Goal: Information Seeking & Learning: Learn about a topic

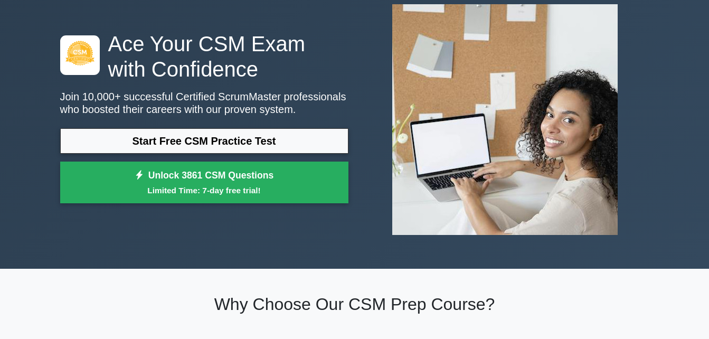
scroll to position [42, 0]
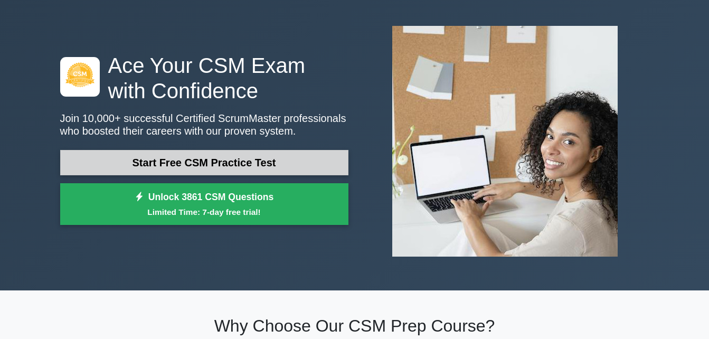
click at [293, 161] on link "Start Free CSM Practice Test" at bounding box center [204, 162] width 288 height 25
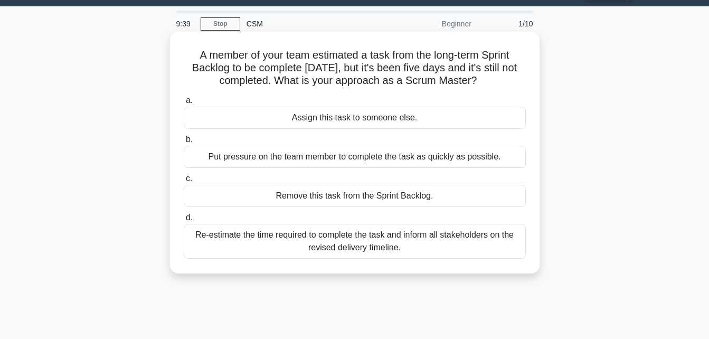
scroll to position [28, 0]
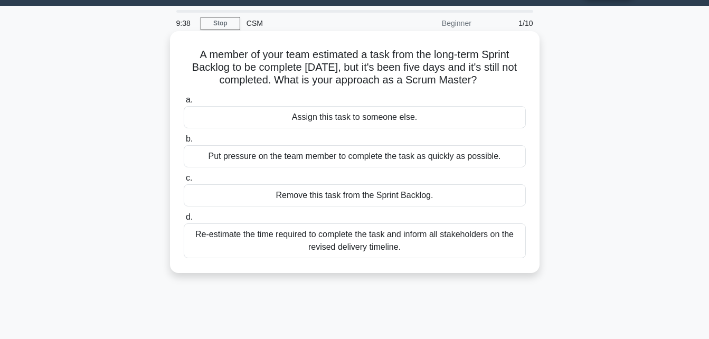
click at [356, 240] on div "Re-estimate the time required to complete the task and inform all stakeholders …" at bounding box center [355, 240] width 342 height 35
click at [184, 221] on input "d. Re-estimate the time required to complete the task and inform all stakeholde…" at bounding box center [184, 217] width 0 height 7
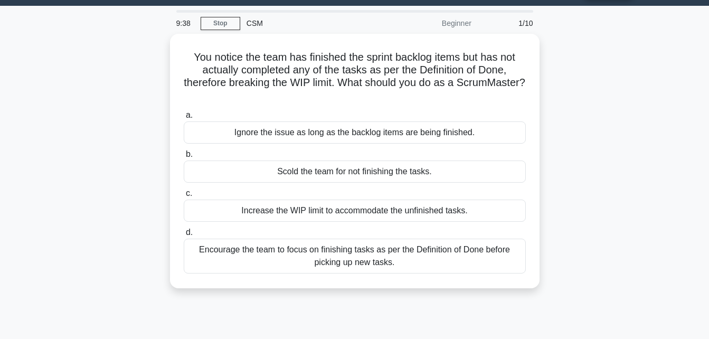
scroll to position [0, 0]
